Goal: Transaction & Acquisition: Purchase product/service

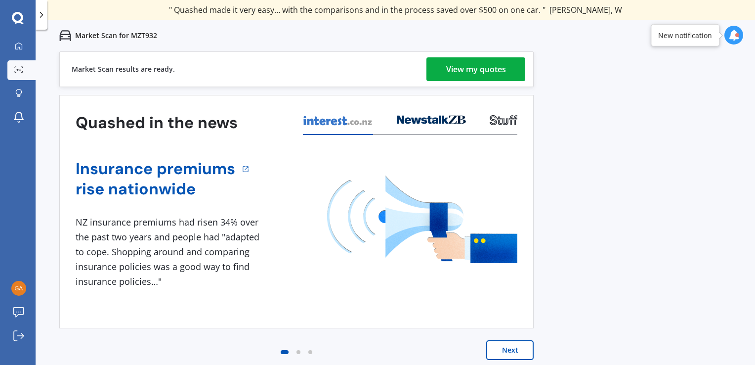
click at [489, 70] on div "View my quotes" at bounding box center [476, 69] width 60 height 24
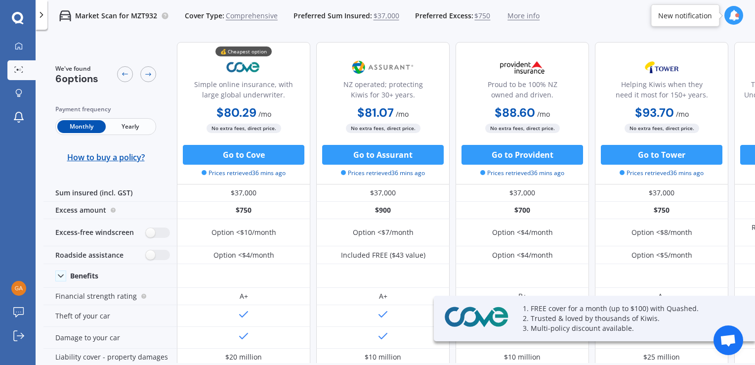
click at [130, 131] on span "Yearly" at bounding box center [130, 126] width 48 height 13
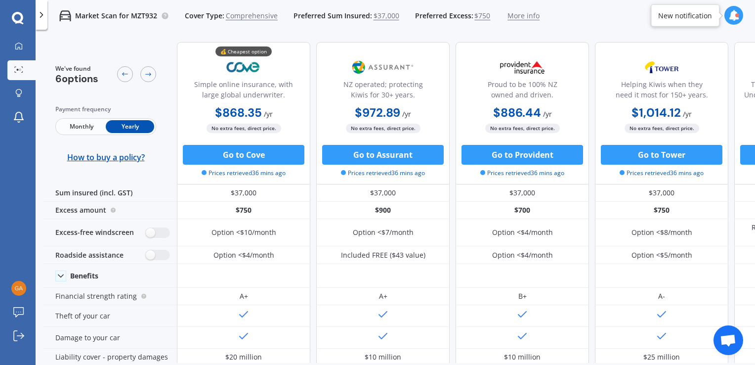
click at [90, 126] on span "Monthly" at bounding box center [81, 126] width 48 height 13
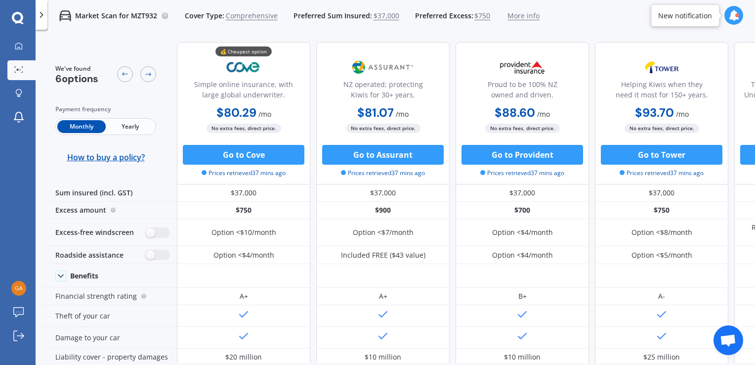
click at [131, 129] on span "Yearly" at bounding box center [130, 126] width 48 height 13
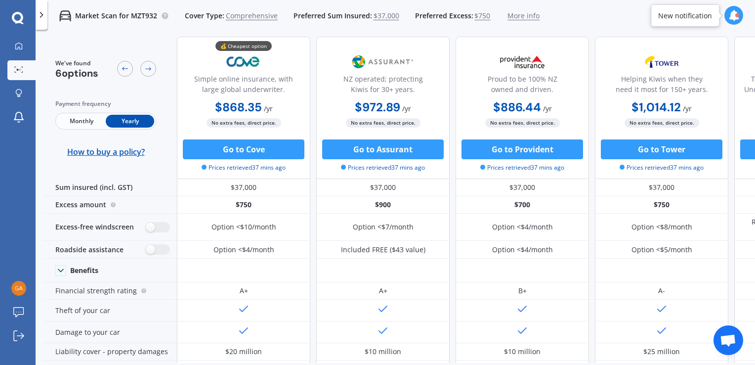
scroll to position [5, 0]
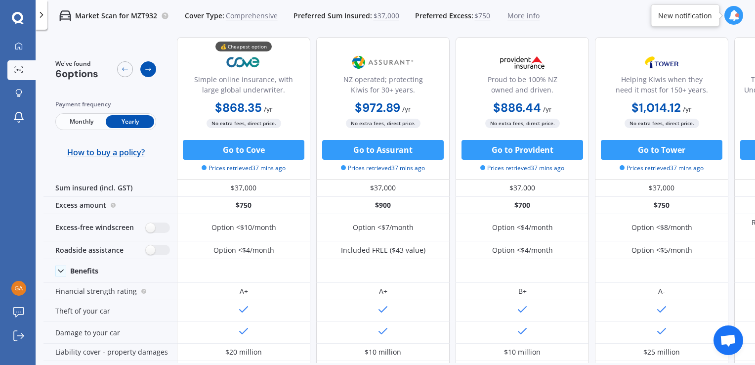
click at [151, 72] on icon at bounding box center [148, 69] width 8 height 8
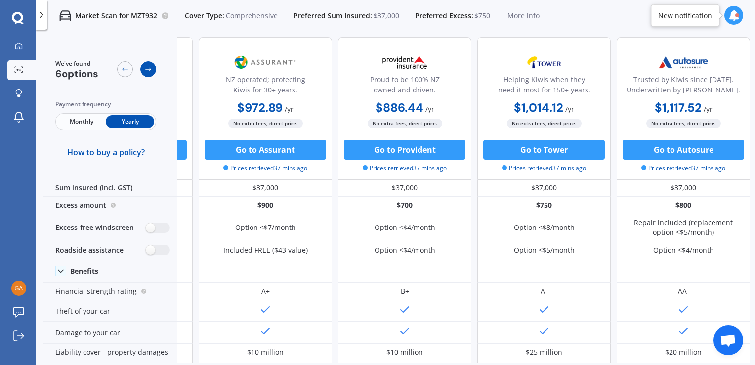
scroll to position [5, 133]
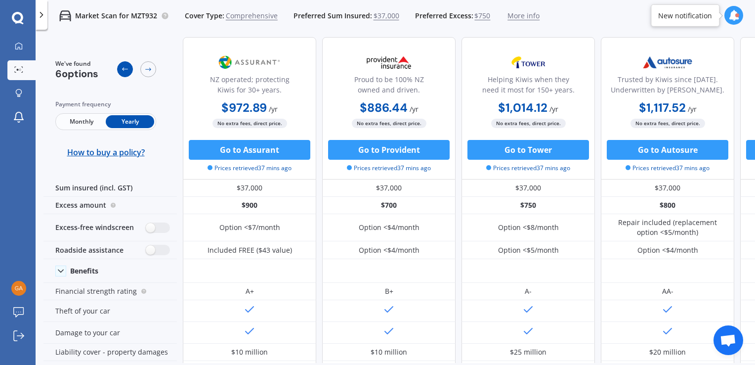
click at [124, 70] on icon at bounding box center [125, 69] width 6 height 3
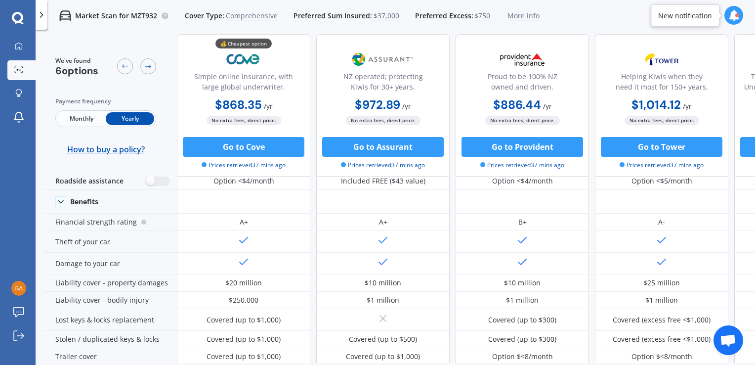
scroll to position [0, 0]
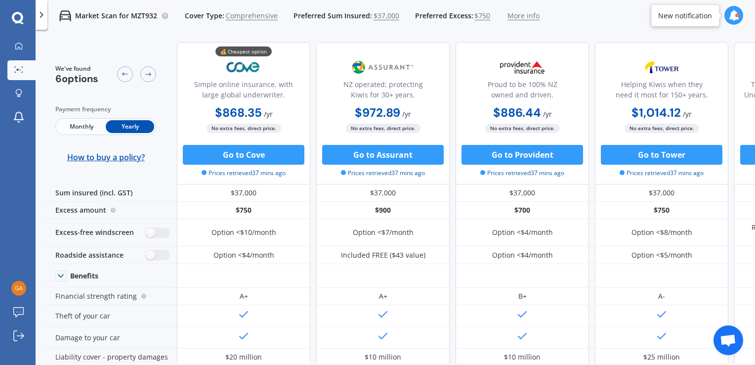
click at [507, 17] on span "More info" at bounding box center [523, 16] width 32 height 10
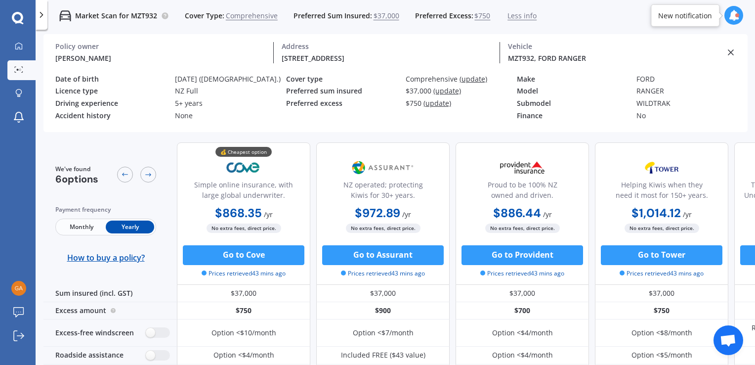
click at [474, 15] on span "$750" at bounding box center [482, 16] width 16 height 10
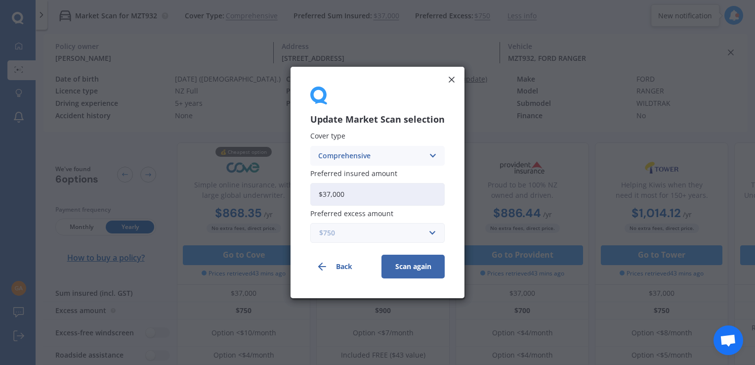
click at [429, 232] on input "text" at bounding box center [374, 232] width 126 height 19
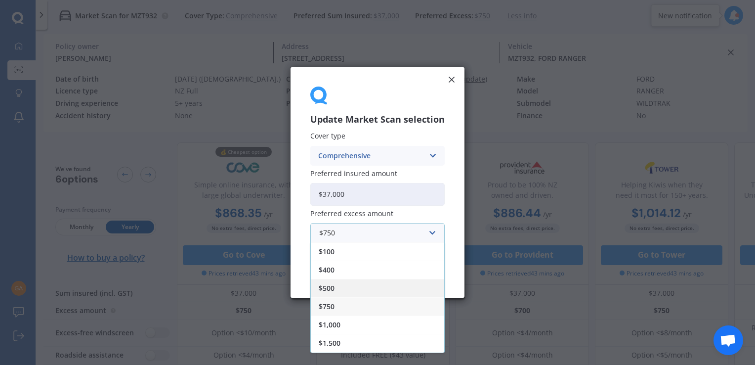
click at [330, 285] on span "$500" at bounding box center [327, 288] width 16 height 7
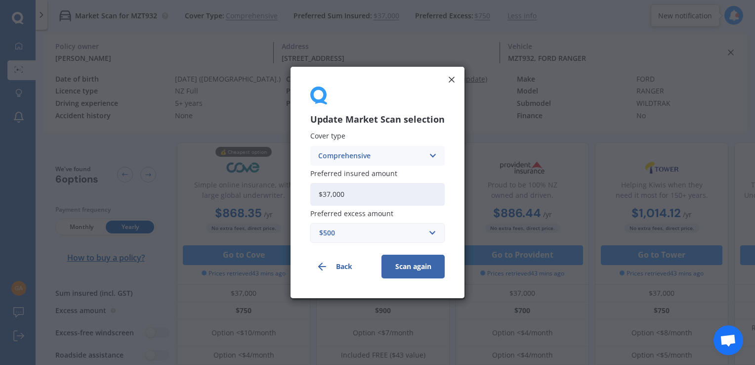
click at [409, 266] on button "Scan again" at bounding box center [412, 266] width 63 height 24
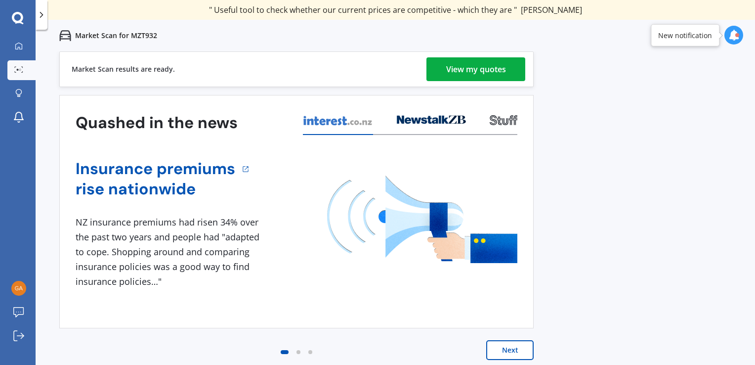
click at [477, 65] on div "View my quotes" at bounding box center [476, 69] width 60 height 24
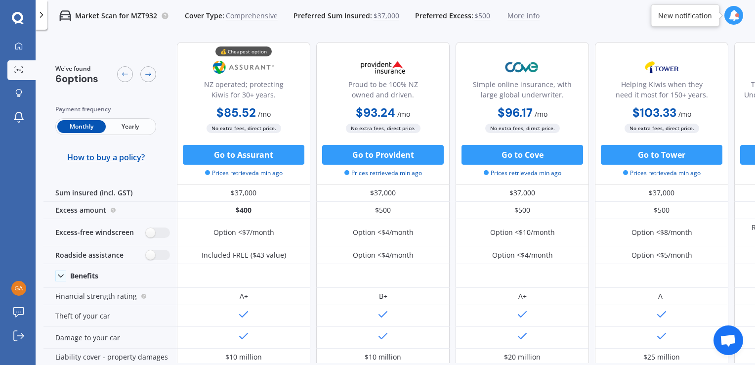
click at [378, 18] on span "$37,000" at bounding box center [387, 16] width 26 height 10
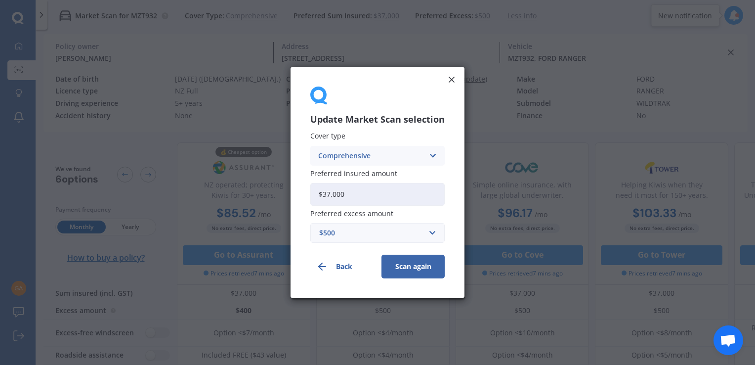
click at [395, 201] on input "$37,000" at bounding box center [377, 194] width 134 height 23
click at [450, 78] on line at bounding box center [451, 79] width 5 height 5
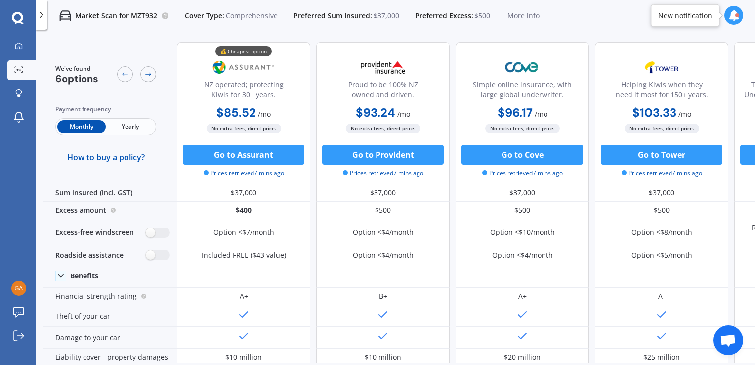
click at [122, 129] on span "Yearly" at bounding box center [130, 126] width 48 height 13
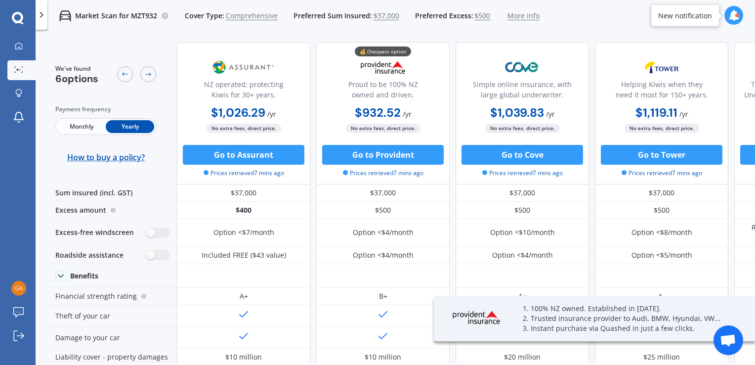
click at [75, 128] on span "Monthly" at bounding box center [81, 126] width 48 height 13
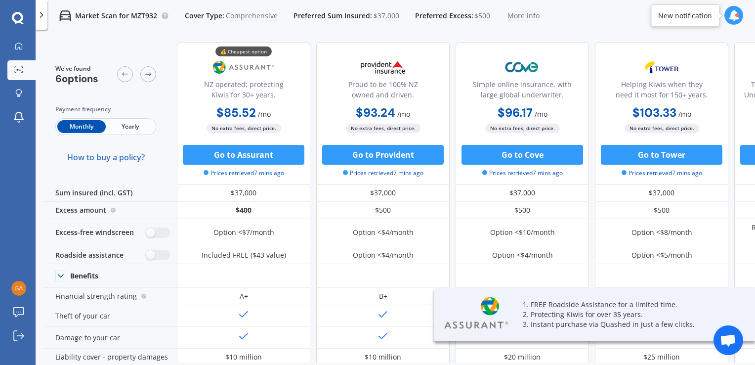
click at [107, 158] on span "How to buy a policy?" at bounding box center [106, 157] width 78 height 10
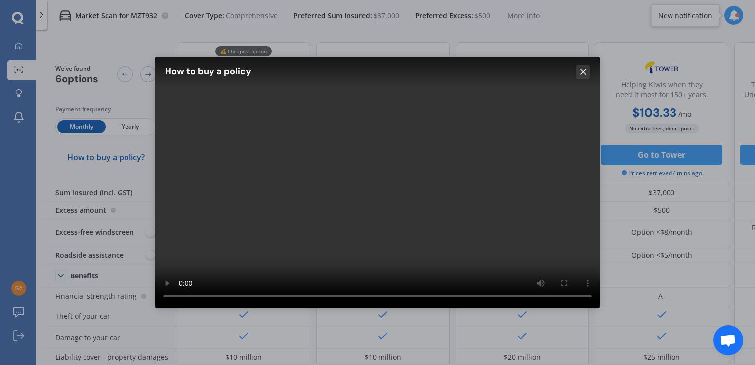
click at [585, 67] on icon at bounding box center [583, 72] width 10 height 10
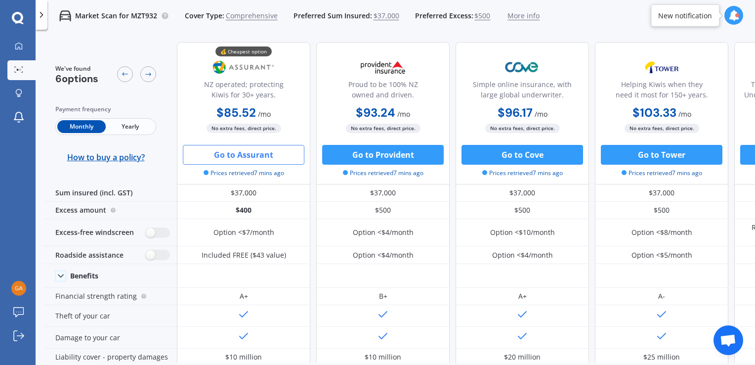
click at [243, 153] on button "Go to Assurant" at bounding box center [244, 155] width 122 height 20
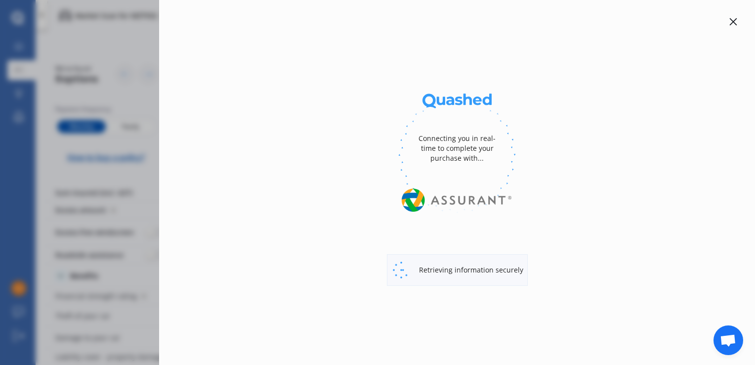
select select "Monthly"
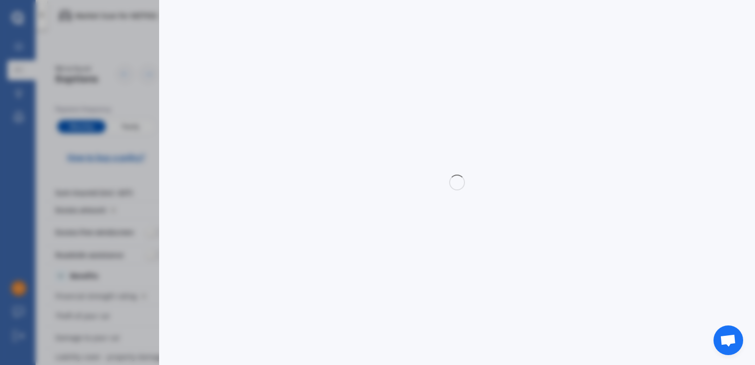
select select "full"
select select "0"
select select "Bay Of Plenty"
select select "FORD"
select select "RANGER"
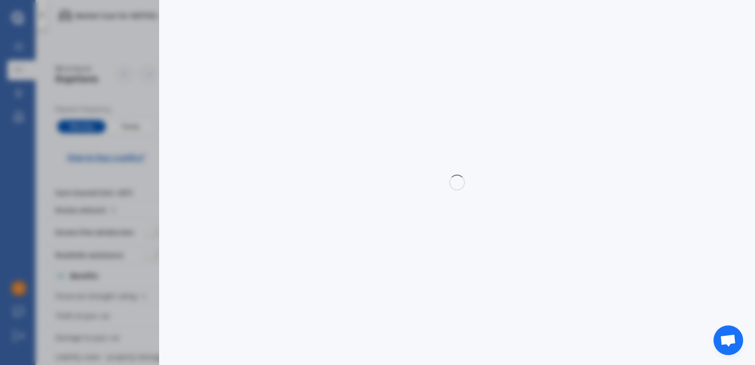
select select "WILDTRAK"
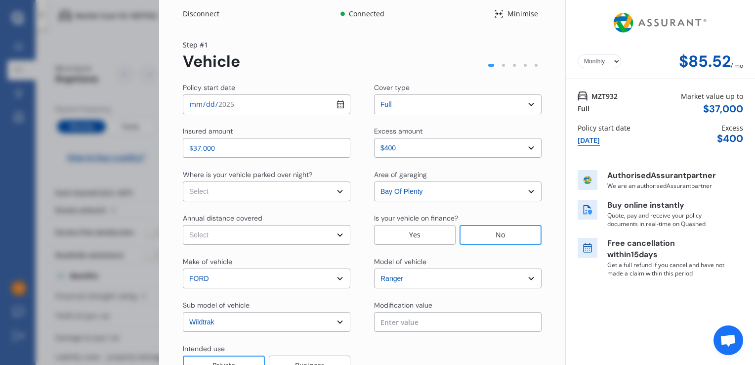
click at [344, 194] on select "Select In a garage On own property On street or road" at bounding box center [267, 191] width 168 height 20
select select "On own property"
click at [183, 181] on select "Select In a garage On own property On street or road" at bounding box center [267, 191] width 168 height 20
click at [319, 235] on select "Select Low (less than 15,000km per year) Average (15,000-30,000km per year) Hig…" at bounding box center [267, 235] width 168 height 20
select select "15000"
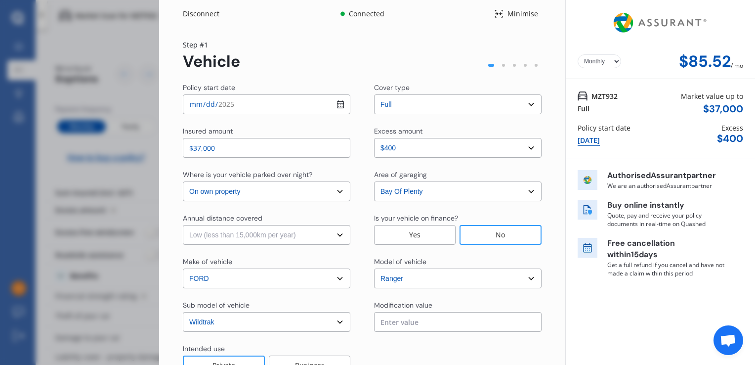
click at [183, 225] on select "Select Low (less than 15,000km per year) Average (15,000-30,000km per year) Hig…" at bounding box center [267, 235] width 168 height 20
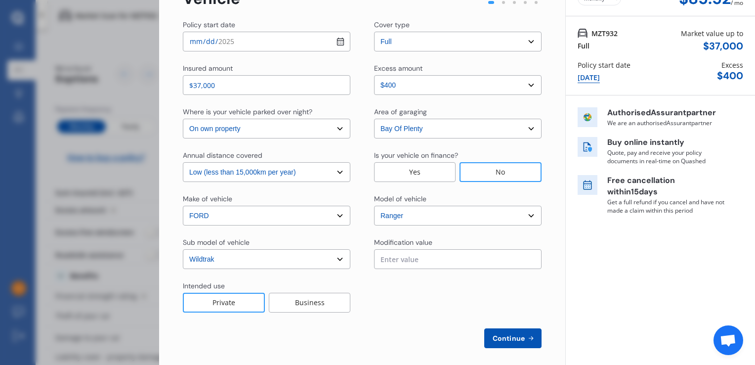
scroll to position [69, 0]
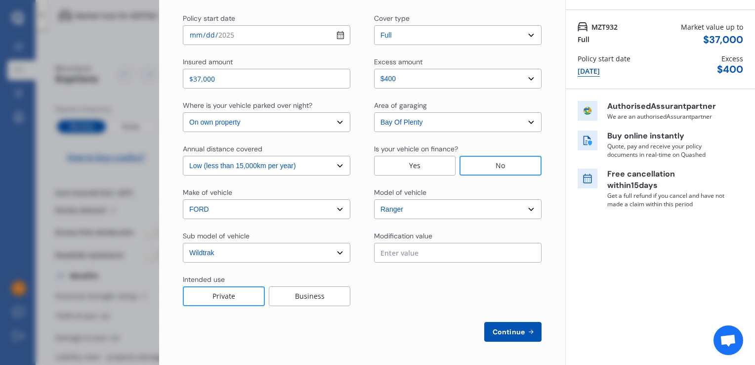
click at [302, 303] on div "Business" at bounding box center [310, 296] width 82 height 20
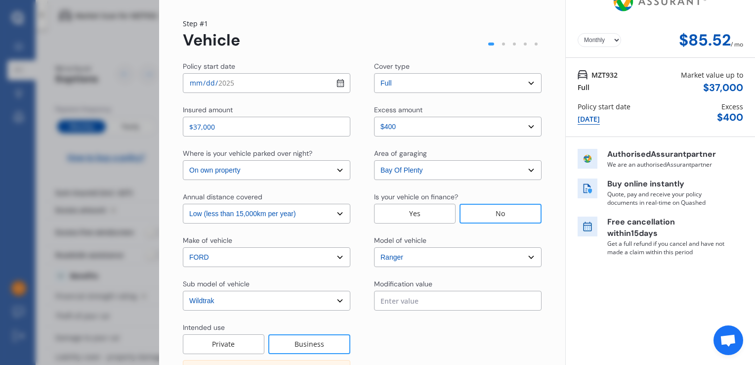
scroll to position [0, 0]
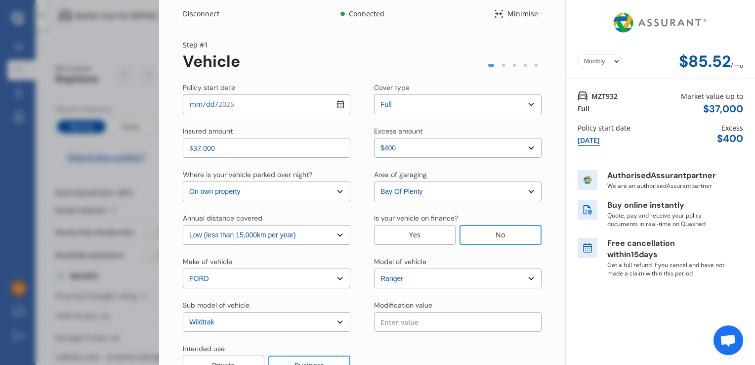
click at [219, 303] on div "Sub model of vehicle" at bounding box center [216, 305] width 67 height 10
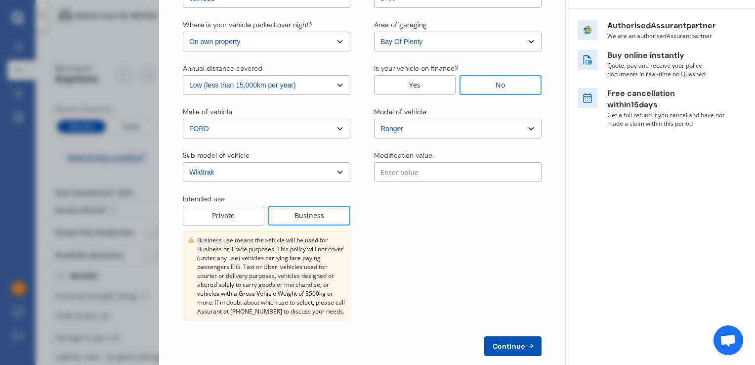
scroll to position [158, 0]
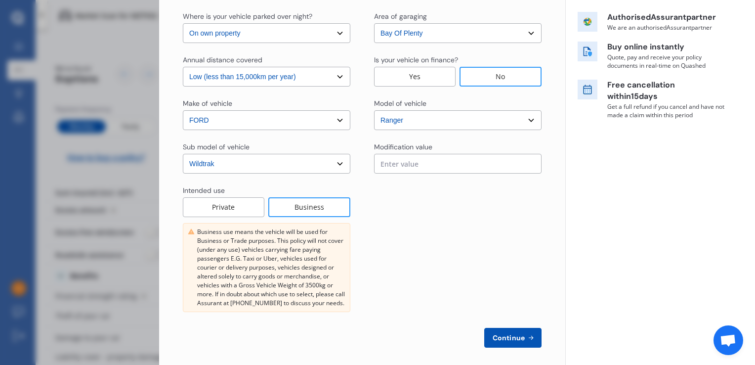
click at [219, 209] on div "Private" at bounding box center [224, 207] width 82 height 20
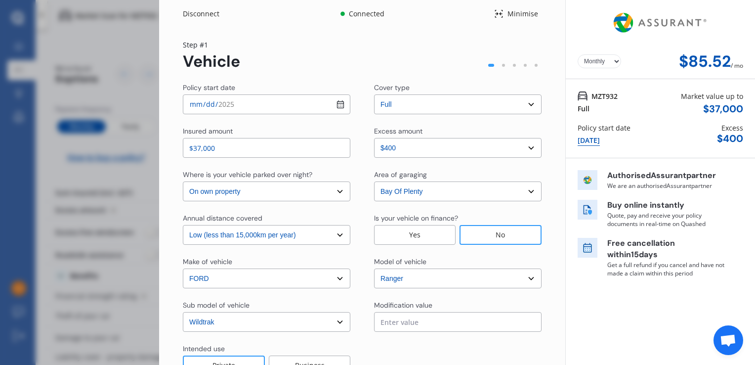
scroll to position [69, 0]
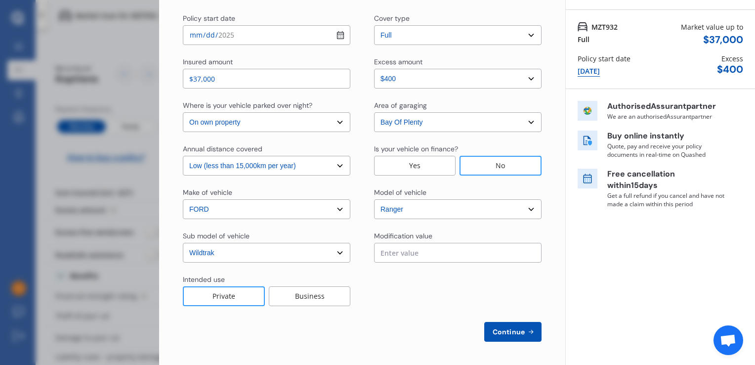
click at [504, 331] on span "Continue" at bounding box center [509, 332] width 36 height 8
select select "Mr"
select select "31"
select select "08"
select select "1969"
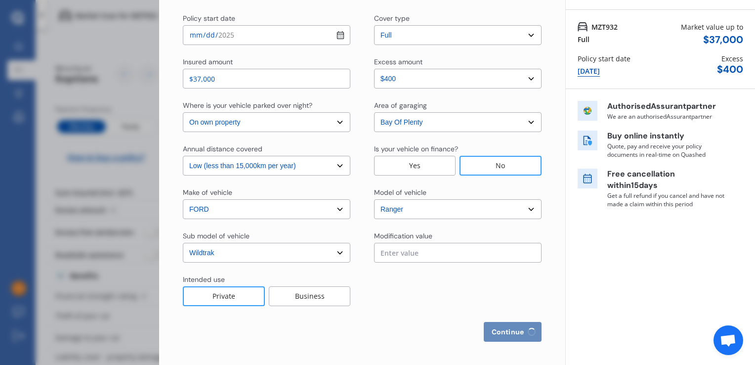
select select "full"
select select "more than 4 years"
select select "[GEOGRAPHIC_DATA]"
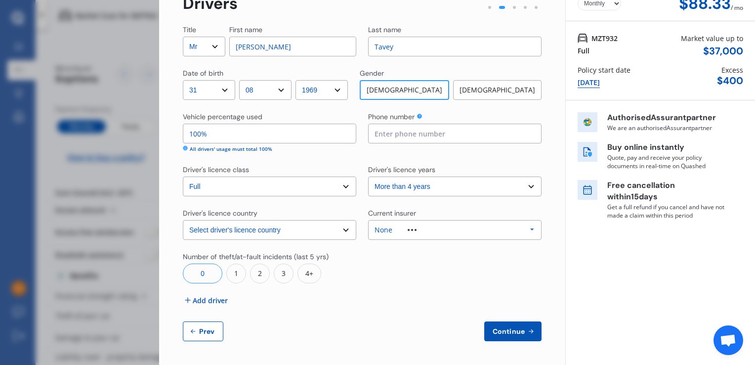
scroll to position [0, 0]
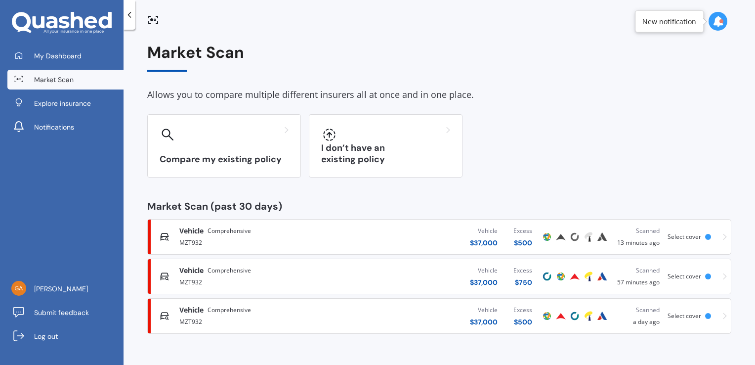
click at [207, 246] on div "MZT932" at bounding box center [264, 242] width 170 height 12
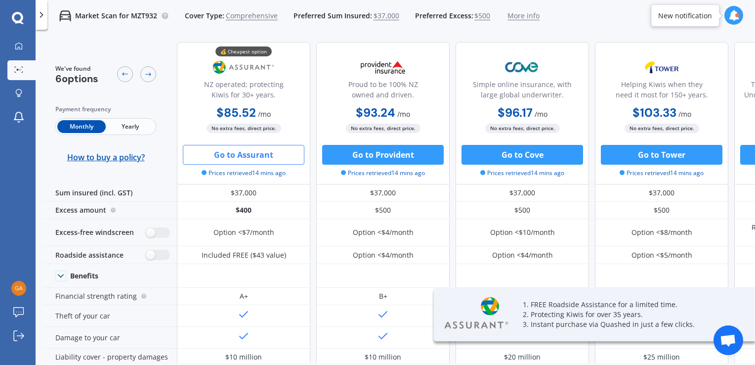
click at [270, 162] on button "Go to Assurant" at bounding box center [244, 155] width 122 height 20
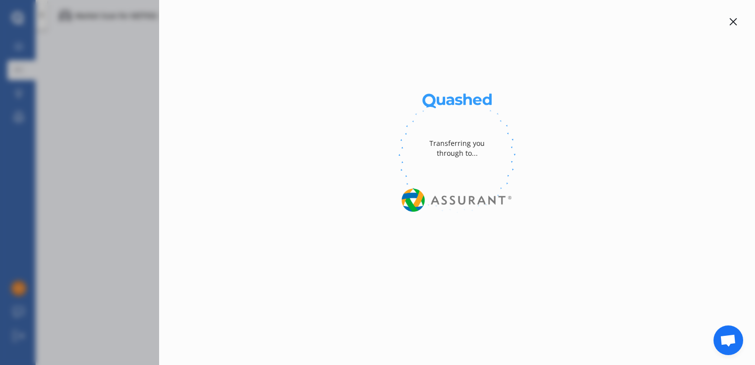
select select "Monthly"
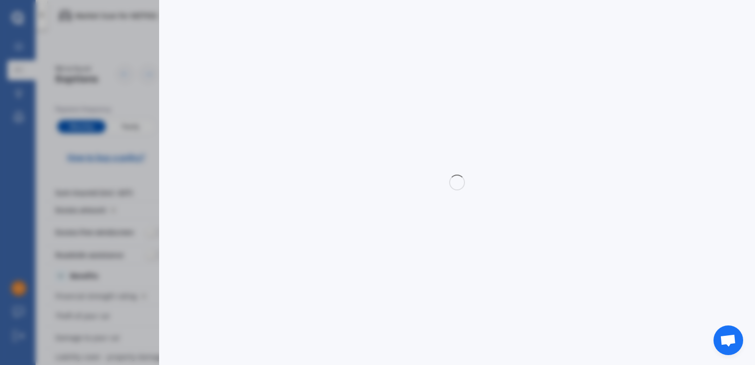
select select "full"
select select "0"
select select "On own property"
select select "Bay Of Plenty"
select select "15000"
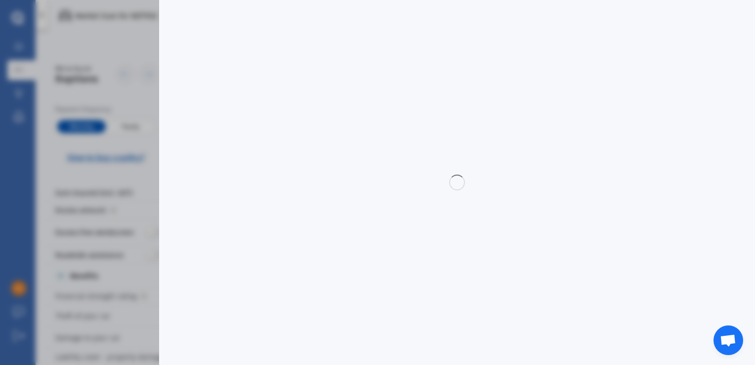
select select "FORD"
select select "RANGER"
select select "WILDTRAK"
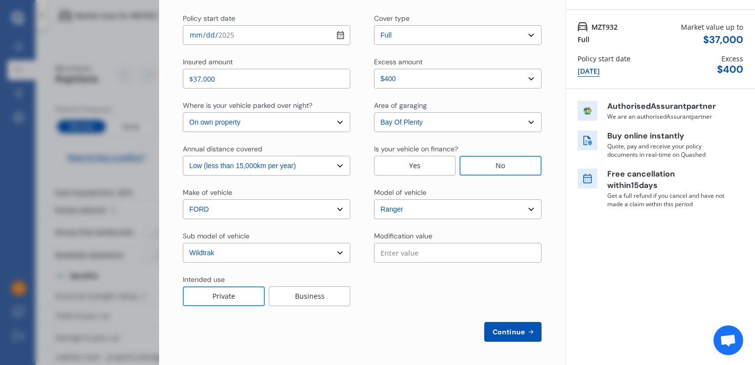
scroll to position [69, 0]
click at [333, 168] on select "Select Low (less than 15,000km per year) Average (15,000-30,000km per year) Hig…" at bounding box center [267, 166] width 168 height 20
click at [353, 219] on div "Policy start date 2025-09-30 Cover type Select cover type 3rd Party Full Insure…" at bounding box center [362, 177] width 359 height 328
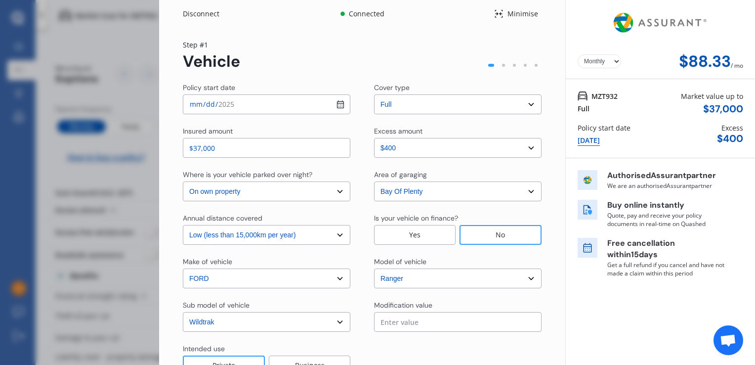
click at [337, 234] on select "Select Low (less than 15,000km per year) Average (15,000-30,000km per year) Hig…" at bounding box center [267, 235] width 168 height 20
click at [330, 234] on select "Select Low (less than 15,000km per year) Average (15,000-30,000km per year) Hig…" at bounding box center [267, 235] width 168 height 20
click at [328, 192] on select "Select In a garage On own property On street or road" at bounding box center [267, 191] width 168 height 20
click at [183, 181] on select "Select In a garage On own property On street or road" at bounding box center [267, 191] width 168 height 20
click at [328, 211] on div "Policy start date 2025-09-30 Cover type Select cover type 3rd Party Full Insure…" at bounding box center [362, 247] width 359 height 328
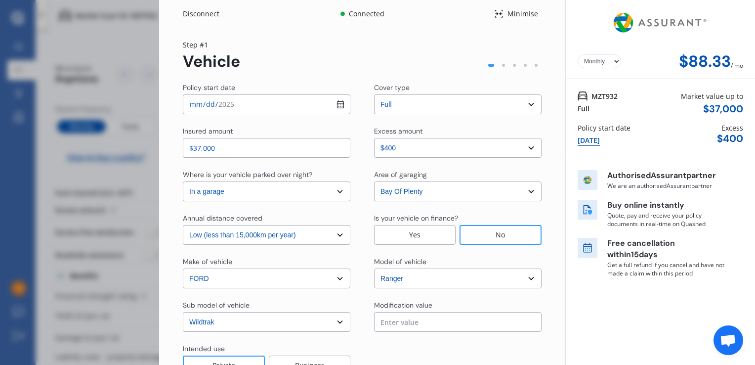
click at [335, 191] on select "Select In a garage On own property On street or road" at bounding box center [267, 191] width 168 height 20
select select "On own property"
click at [183, 181] on select "Select In a garage On own property On street or road" at bounding box center [267, 191] width 168 height 20
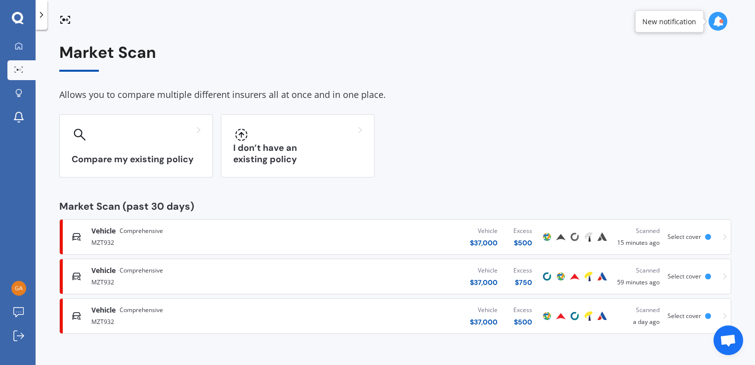
click at [126, 231] on span "Comprehensive" at bounding box center [141, 231] width 43 height 10
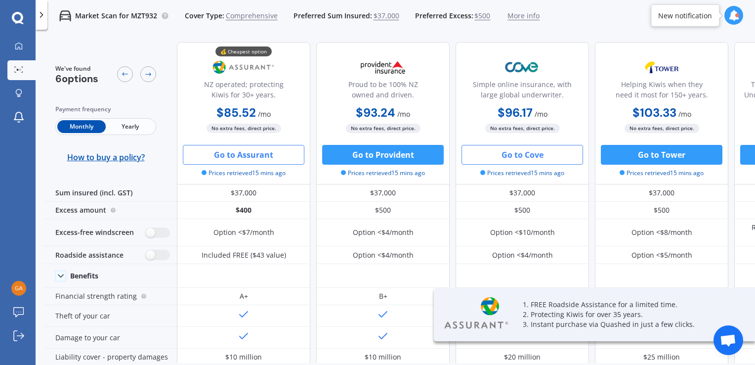
click at [523, 155] on button "Go to Cove" at bounding box center [522, 155] width 122 height 20
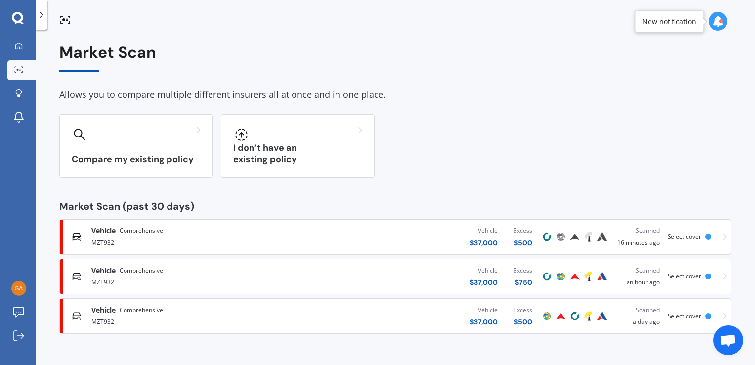
click at [115, 236] on div "MZT932" at bounding box center [198, 242] width 214 height 12
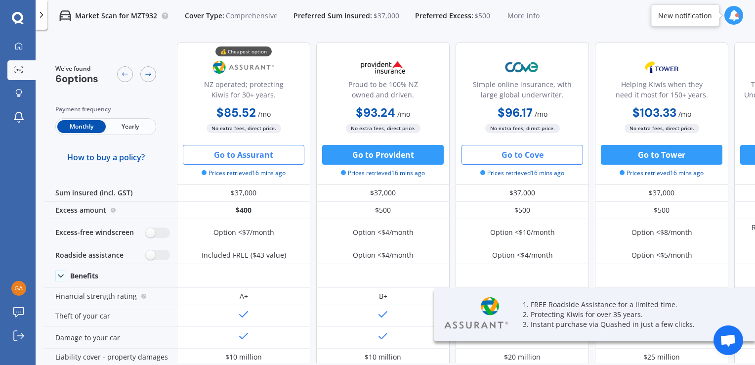
click at [231, 162] on button "Go to Assurant" at bounding box center [244, 155] width 122 height 20
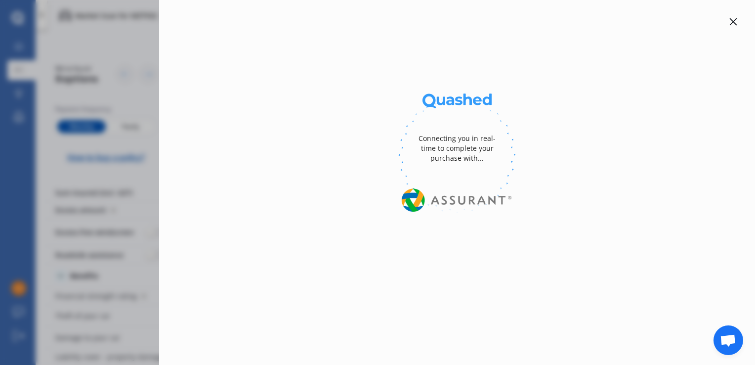
select select "full"
select select "0"
select select "On own property"
select select "Bay Of Plenty"
select select "15000"
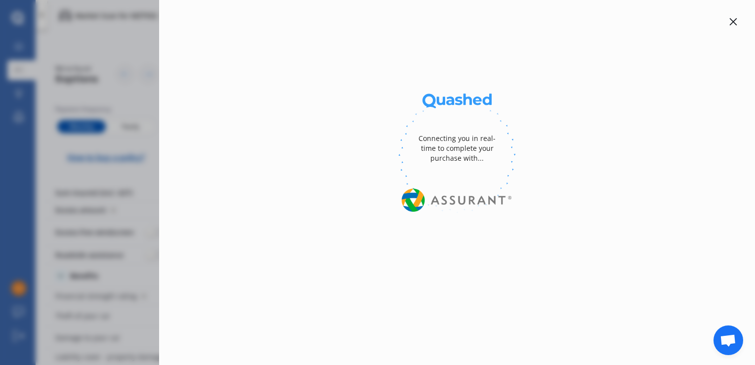
select select "FORD"
select select "RANGER"
select select "WILDTRAK"
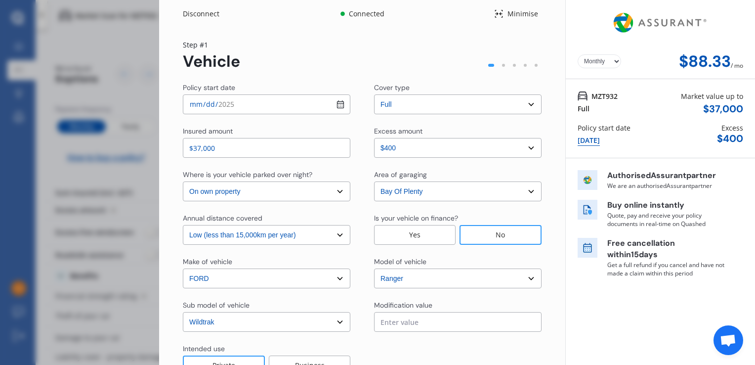
click at [611, 62] on select "Yearly Monthly" at bounding box center [599, 61] width 43 height 14
click at [578, 54] on select "Yearly Monthly" at bounding box center [599, 61] width 43 height 14
click at [608, 61] on select "Yearly Monthly" at bounding box center [599, 61] width 43 height 14
select select "Monthly"
click at [578, 54] on select "Yearly Monthly" at bounding box center [599, 61] width 43 height 14
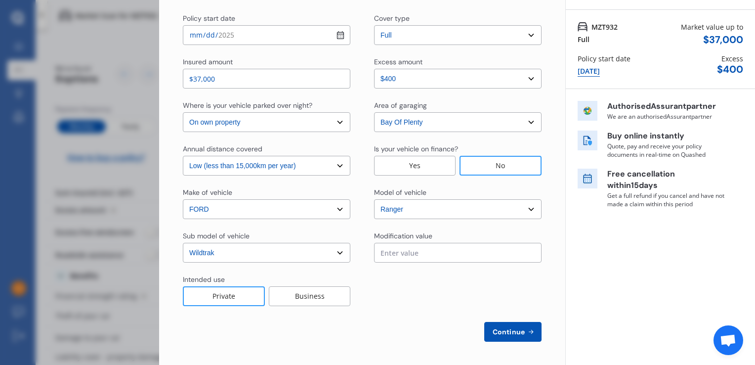
scroll to position [69, 0]
click at [320, 297] on div "Business" at bounding box center [310, 296] width 82 height 20
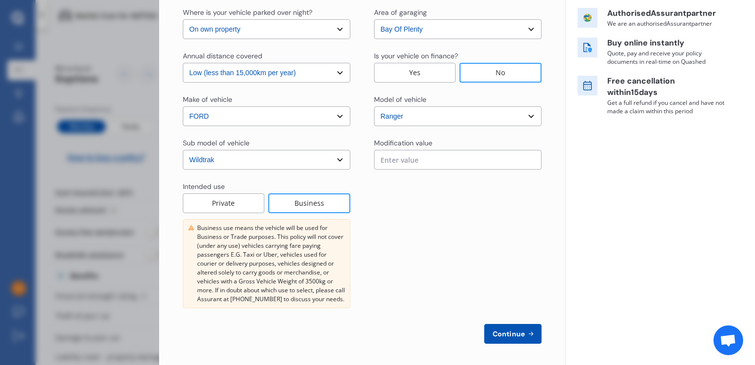
scroll to position [164, 0]
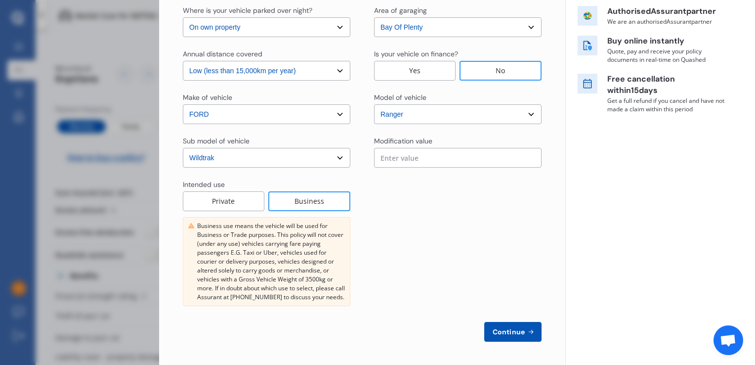
click at [390, 270] on div at bounding box center [458, 242] width 168 height 126
click at [202, 204] on div "Private" at bounding box center [224, 201] width 82 height 20
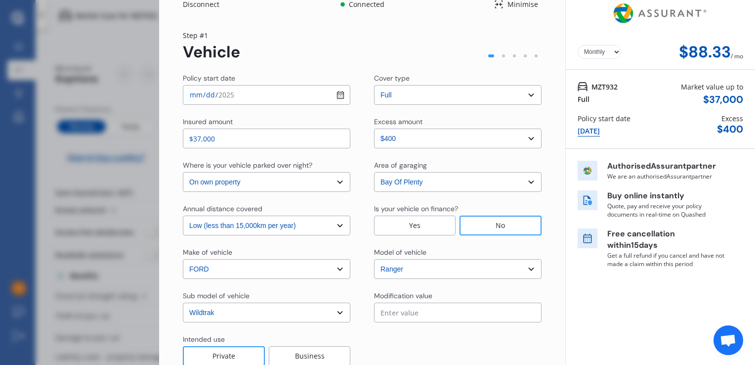
scroll to position [69, 0]
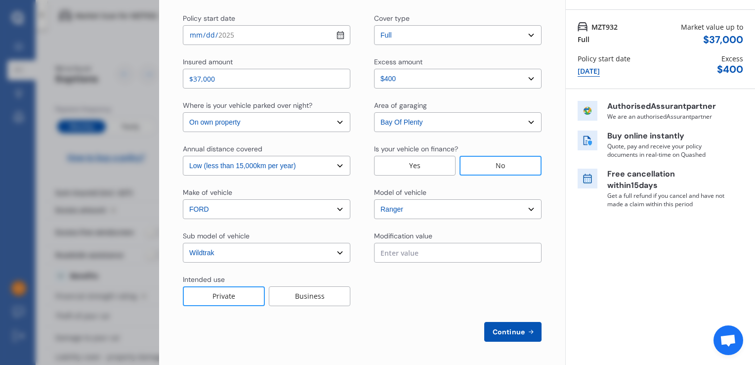
click at [199, 80] on input "$37,000" at bounding box center [267, 79] width 168 height 20
type input "$40,000"
click at [430, 300] on div at bounding box center [458, 290] width 168 height 32
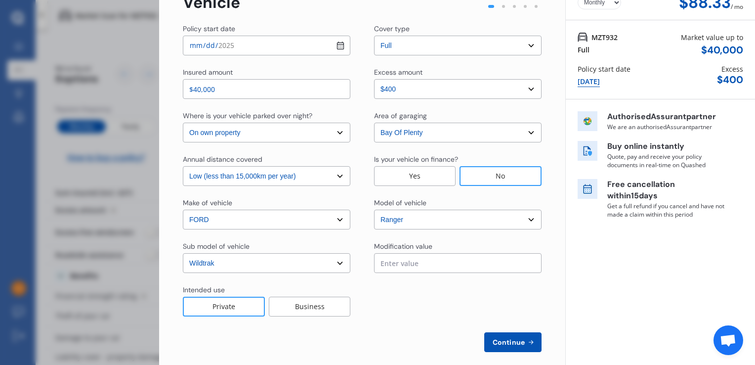
scroll to position [0, 0]
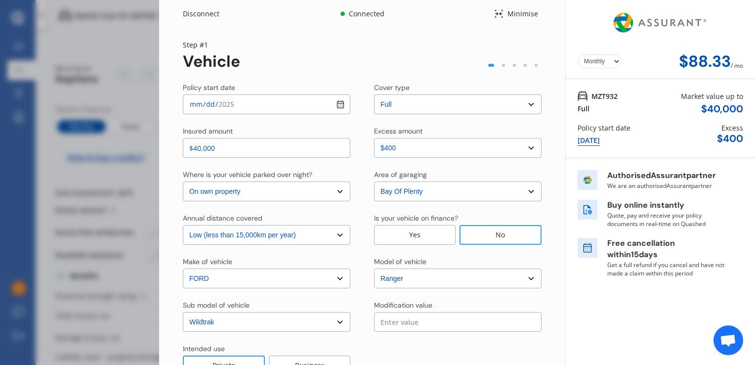
click at [611, 63] on select "Yearly Monthly" at bounding box center [599, 61] width 43 height 14
select select "Yearly"
click at [578, 54] on select "Yearly Monthly" at bounding box center [599, 61] width 43 height 14
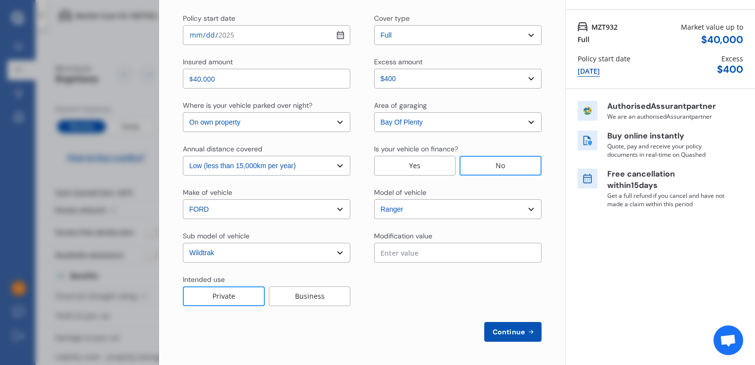
click at [509, 336] on button "Continue" at bounding box center [512, 332] width 57 height 20
select select "Mr"
select select "31"
select select "08"
select select "1969"
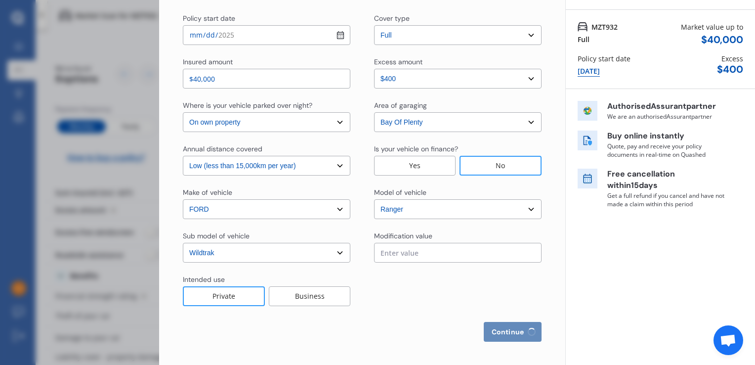
select select "full"
select select "more than 4 years"
select select "[GEOGRAPHIC_DATA]"
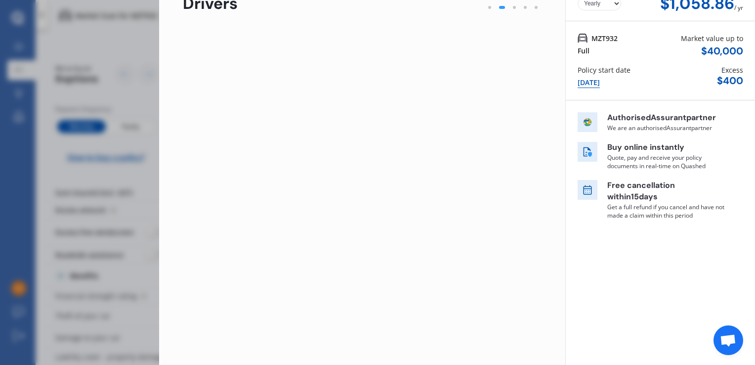
scroll to position [0, 0]
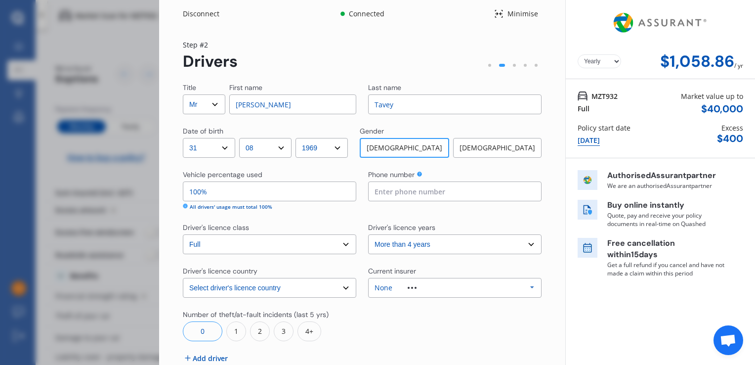
click at [509, 336] on div at bounding box center [454, 325] width 173 height 32
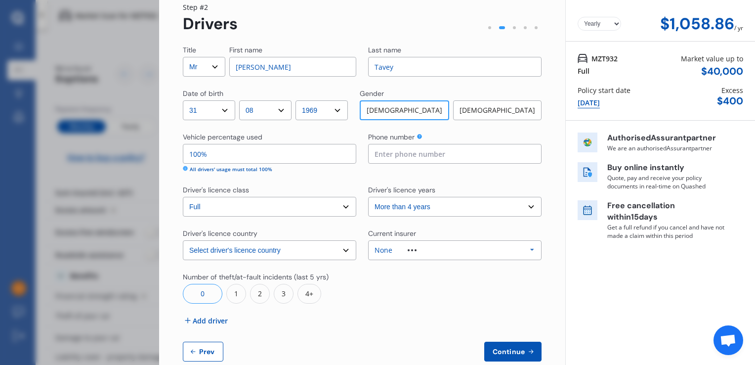
scroll to position [57, 0]
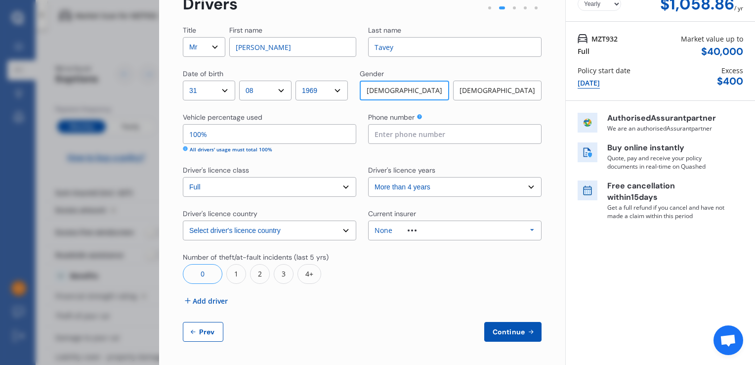
click at [395, 133] on input at bounding box center [454, 134] width 173 height 20
type input "0272938805"
click at [208, 299] on span "Add driver" at bounding box center [210, 300] width 35 height 10
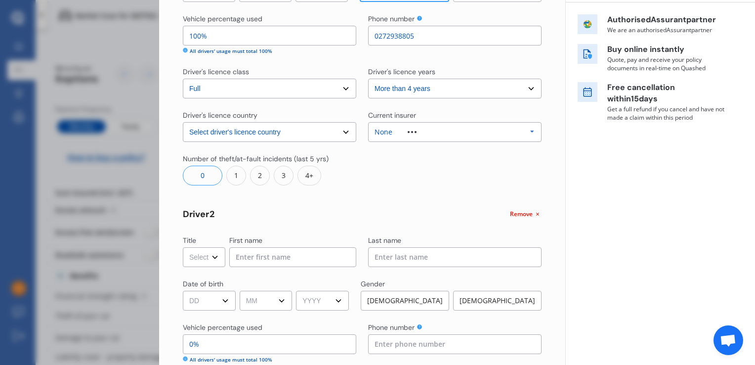
scroll to position [156, 0]
click at [213, 256] on select "Select Mr Mrs Miss Ms Dr" at bounding box center [204, 257] width 42 height 20
select select "Mr"
click at [183, 247] on select "Select Mr Mrs Miss Ms Dr" at bounding box center [204, 257] width 42 height 20
click at [270, 262] on input at bounding box center [292, 257] width 127 height 20
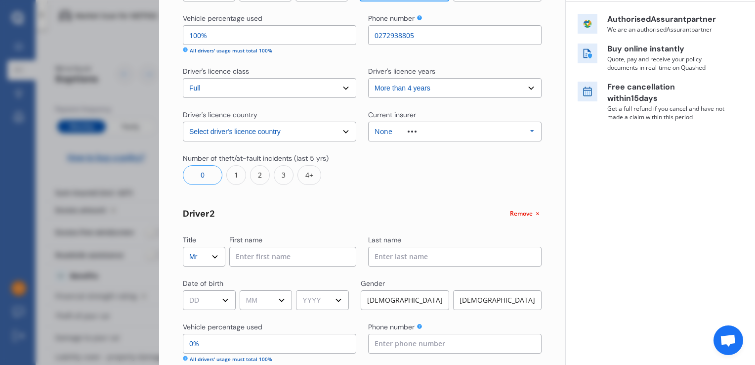
type input "Shane"
type input "Luskie"
select select "28"
select select "08"
select select "1969"
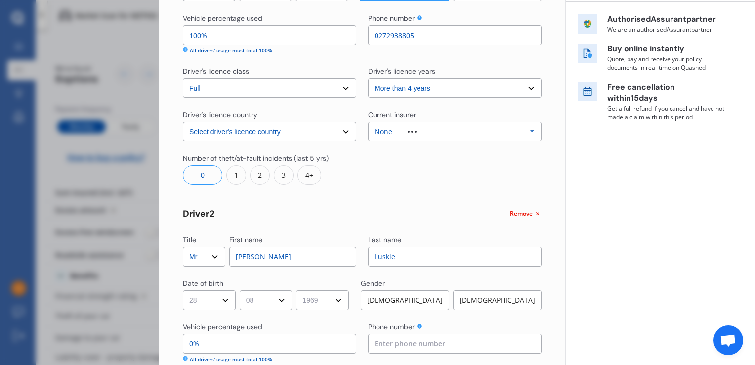
select select "[GEOGRAPHIC_DATA]"
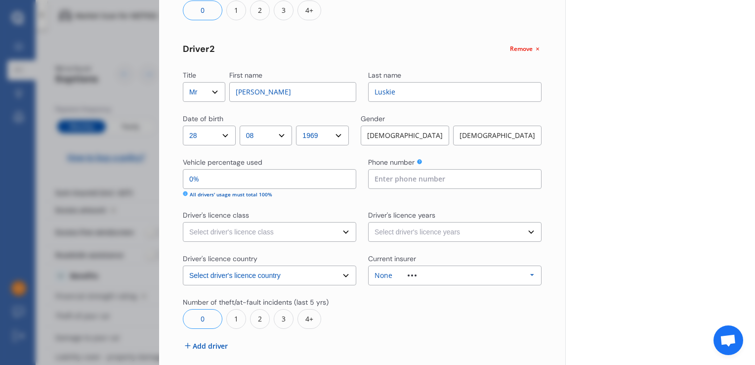
scroll to position [322, 0]
click at [405, 137] on div "[DEMOGRAPHIC_DATA]" at bounding box center [405, 135] width 88 height 20
click at [262, 180] on input "0%" at bounding box center [269, 178] width 173 height 20
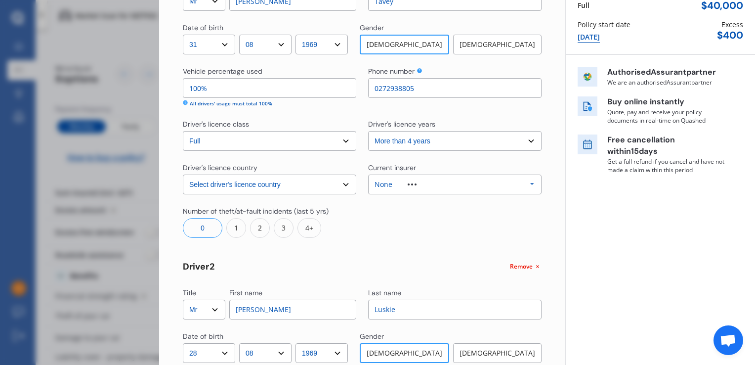
scroll to position [103, 0]
click at [221, 86] on input "100%" at bounding box center [269, 89] width 173 height 20
drag, startPoint x: 221, startPoint y: 86, endPoint x: 158, endPoint y: 82, distance: 63.9
click at [158, 82] on div "Disconnect Connected Minimise Yearly Monthly $1,058.86 / yr Step # 2 Drivers Ti…" at bounding box center [377, 182] width 755 height 365
type input "9%"
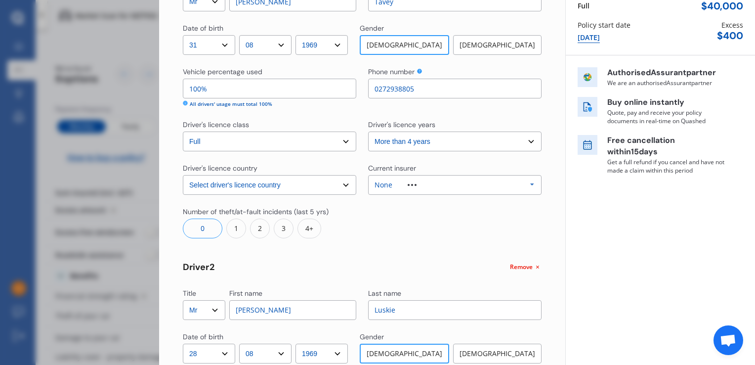
type input "91%"
type input "95%"
type input "5%"
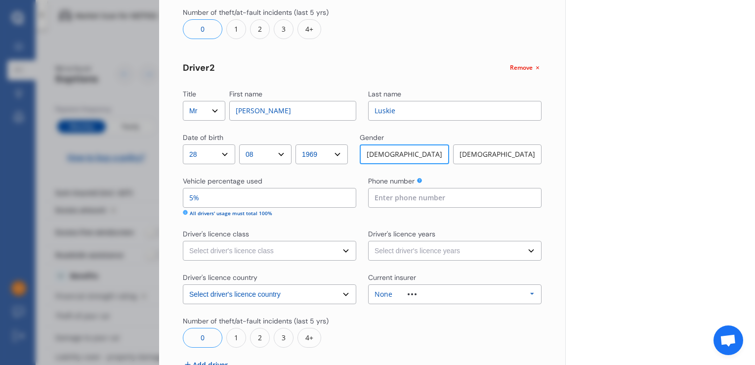
scroll to position [304, 0]
type input "95%"
click at [377, 197] on input at bounding box center [454, 196] width 173 height 20
drag, startPoint x: 419, startPoint y: 195, endPoint x: 363, endPoint y: 240, distance: 71.4
click at [363, 240] on div "Title Select Mr Mrs Miss Ms Dr First name Simon Last name Tavey Date of birth D…" at bounding box center [362, 91] width 359 height 625
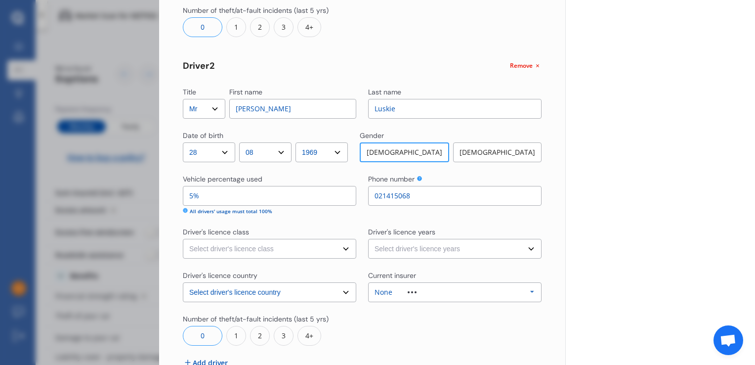
scroll to position [366, 0]
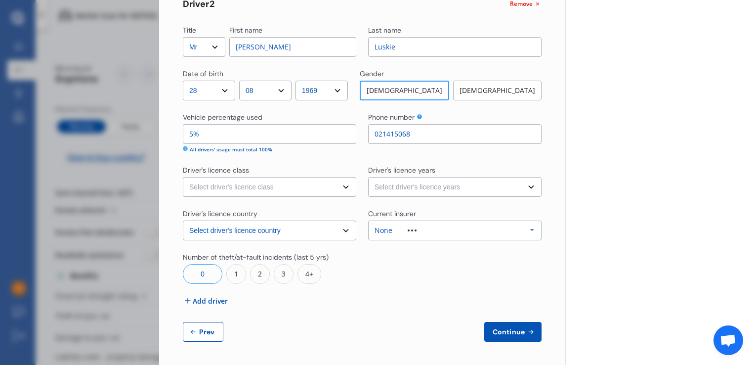
type input "021415068"
click at [320, 189] on select "Select driver's licence class None Learner Restricted Full" at bounding box center [269, 187] width 173 height 20
select select "full"
click at [183, 177] on select "Select driver's licence class None Learner Restricted Full" at bounding box center [269, 187] width 173 height 20
click at [484, 187] on select "Select driver's licence years Less than 1 year 1-2 years 2-4 years More than 4 …" at bounding box center [454, 187] width 173 height 20
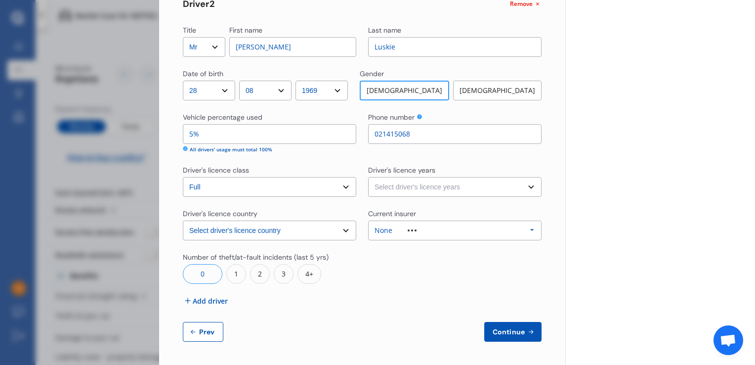
select select "more than 4 years"
click at [368, 177] on select "Select driver's licence years Less than 1 year 1-2 years 2-4 years More than 4 …" at bounding box center [454, 187] width 173 height 20
click at [210, 267] on div "0" at bounding box center [203, 274] width 40 height 20
click at [527, 334] on icon at bounding box center [531, 332] width 8 height 8
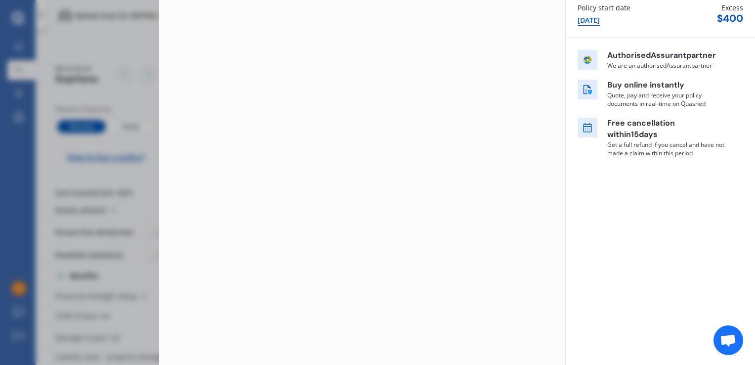
scroll to position [0, 0]
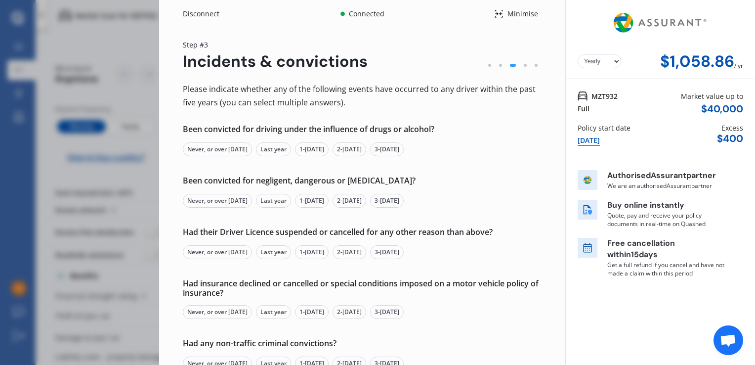
click at [222, 151] on div "Never, or over 5 yrs ago" at bounding box center [217, 149] width 69 height 14
click at [216, 199] on div "Never, or over 5 yrs ago" at bounding box center [217, 201] width 69 height 14
click at [211, 256] on div "Never, or over 5 yrs ago" at bounding box center [217, 252] width 69 height 14
click at [208, 305] on div "Never, or over 5 yrs ago" at bounding box center [217, 312] width 69 height 14
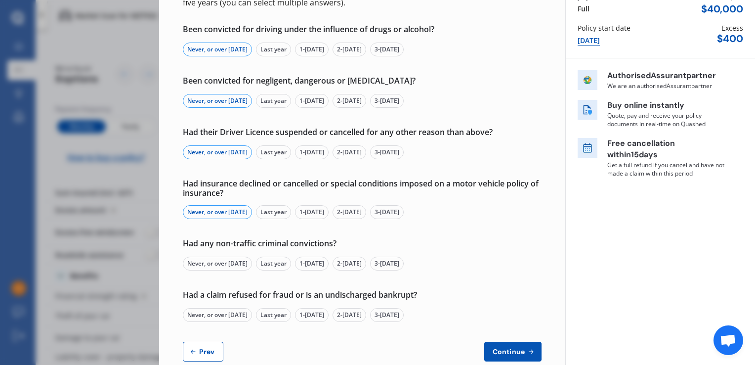
scroll to position [101, 0]
click at [206, 260] on div "Never, or over 5 yrs ago" at bounding box center [217, 262] width 69 height 14
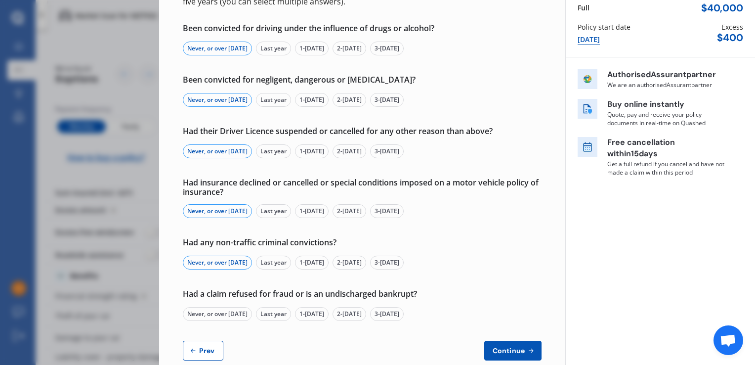
scroll to position [120, 0]
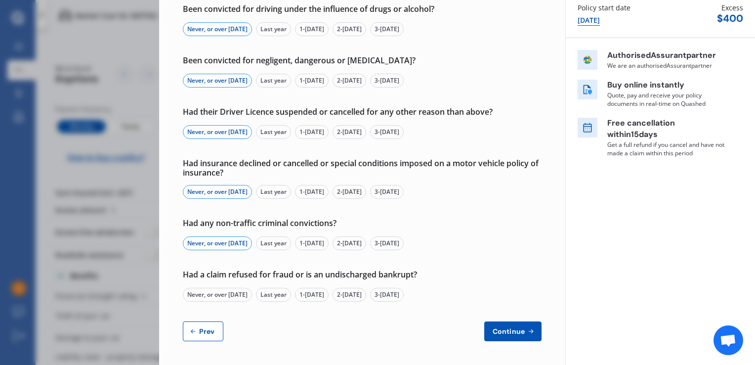
click at [207, 295] on div "Never, or over 5 yrs ago" at bounding box center [217, 295] width 69 height 14
click at [511, 329] on span "Continue" at bounding box center [509, 331] width 36 height 8
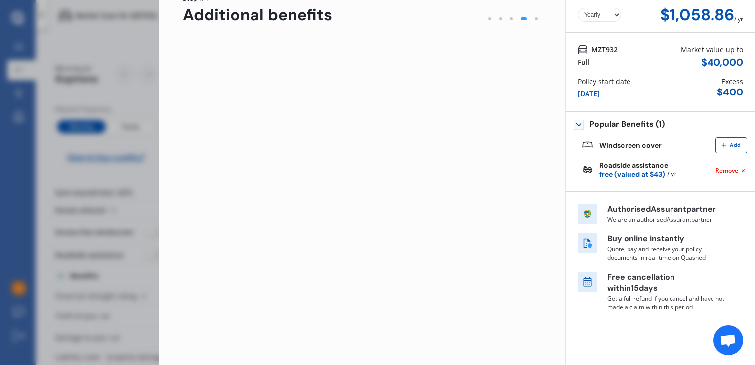
scroll to position [0, 0]
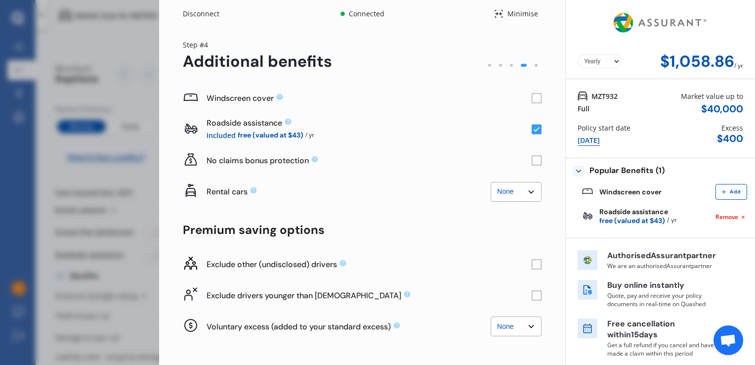
click at [532, 99] on rect at bounding box center [537, 98] width 10 height 10
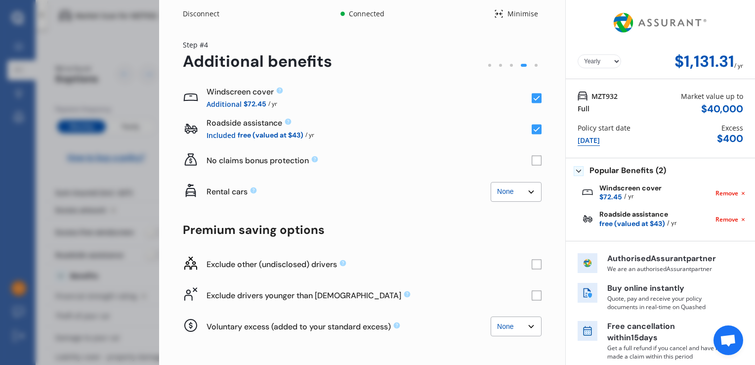
click at [609, 60] on select "Yearly Monthly" at bounding box center [599, 61] width 43 height 14
click at [578, 54] on select "Yearly Monthly" at bounding box center [599, 61] width 43 height 14
click at [534, 129] on rect at bounding box center [537, 130] width 10 height 10
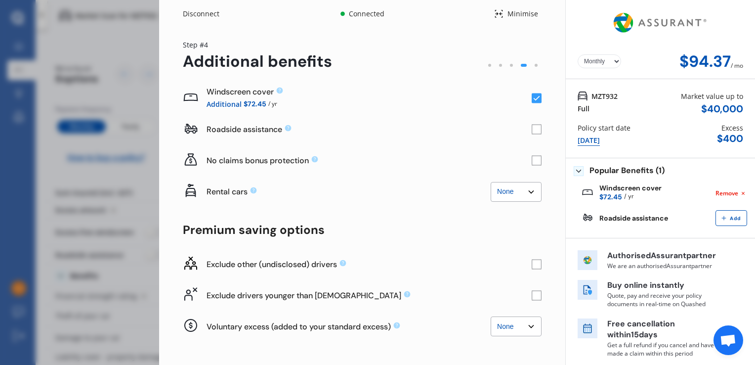
click at [498, 107] on div "Additional $72.45 / yr" at bounding box center [369, 103] width 325 height 11
click at [597, 60] on select "Yearly Monthly" at bounding box center [599, 61] width 43 height 14
click at [578, 54] on select "Yearly Monthly" at bounding box center [599, 61] width 43 height 14
click at [614, 61] on select "Yearly Monthly" at bounding box center [599, 61] width 43 height 14
select select "Monthly"
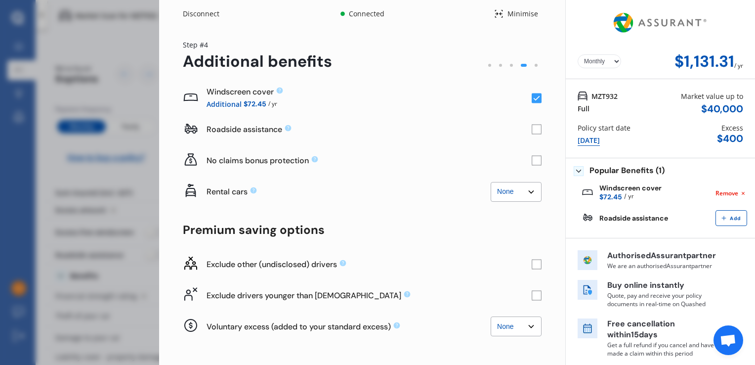
click at [578, 54] on select "Yearly Monthly" at bounding box center [599, 61] width 43 height 14
click at [405, 131] on div "Roadside assistance" at bounding box center [369, 129] width 325 height 10
click at [532, 130] on rect at bounding box center [537, 130] width 10 height 10
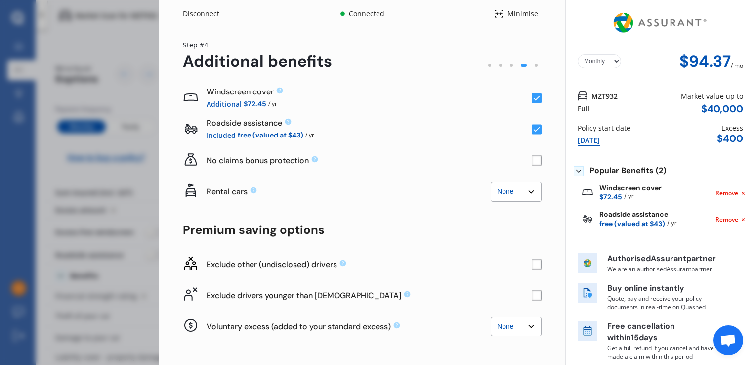
click at [534, 100] on icon at bounding box center [537, 98] width 6 height 5
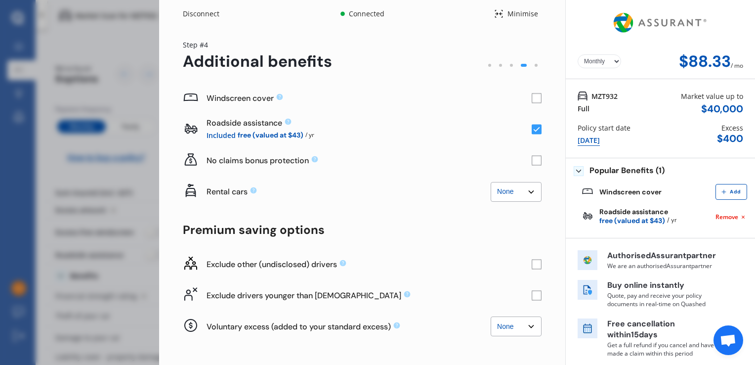
click at [532, 100] on rect at bounding box center [537, 98] width 10 height 10
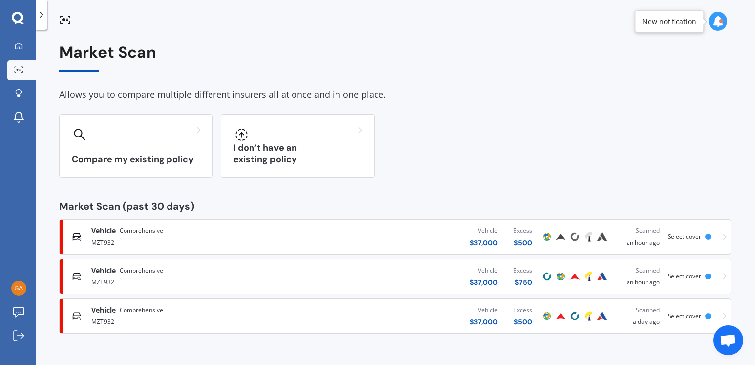
click at [99, 234] on span "Vehicle" at bounding box center [103, 231] width 24 height 10
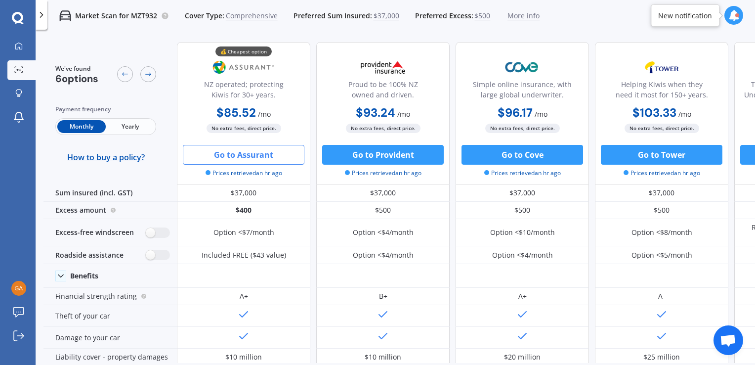
click at [136, 128] on span "Yearly" at bounding box center [130, 126] width 48 height 13
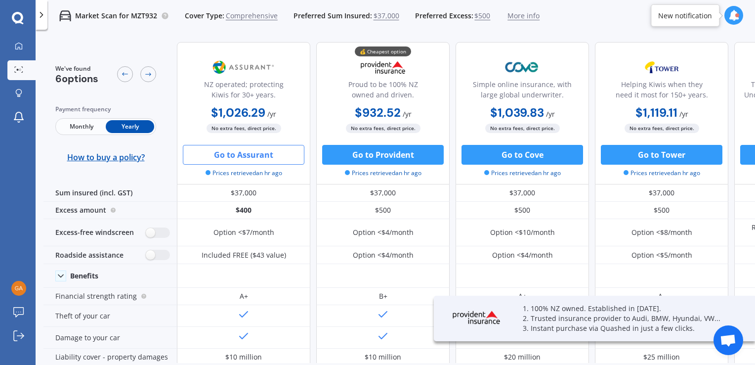
click at [76, 126] on span "Monthly" at bounding box center [81, 126] width 48 height 13
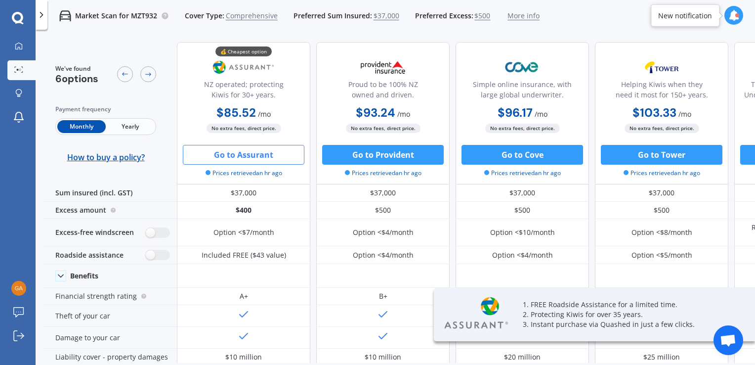
click at [141, 126] on span "Yearly" at bounding box center [130, 126] width 48 height 13
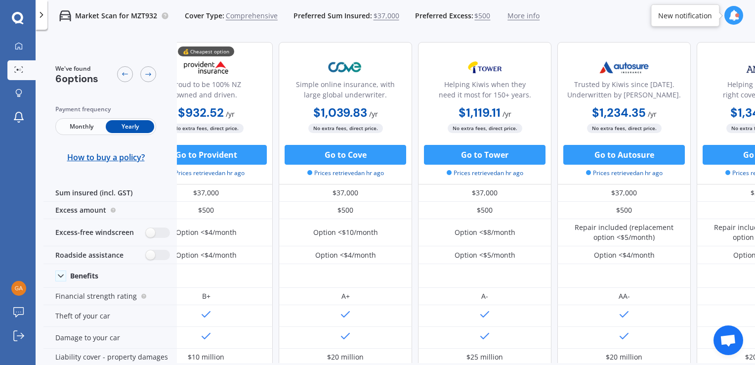
scroll to position [0, 257]
